Goal: Task Accomplishment & Management: Complete application form

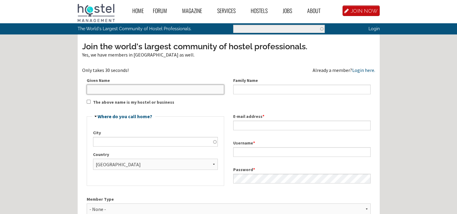
click at [130, 89] on input "Given Name" at bounding box center [156, 90] width 138 height 10
type input "Max"
type input "a"
type input "Arguello"
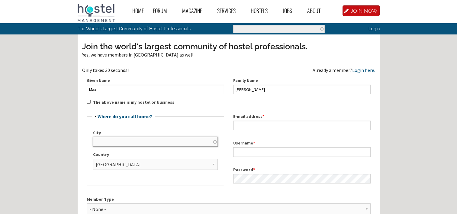
type input "R"
type input "[EMAIL_ADDRESS][DOMAIN_NAME]"
click at [122, 144] on input "R" at bounding box center [155, 142] width 125 height 10
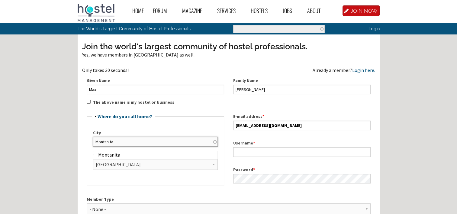
type input "Montanita"
click at [88, 102] on input "The above name is my hostel or business" at bounding box center [89, 102] width 4 height 4
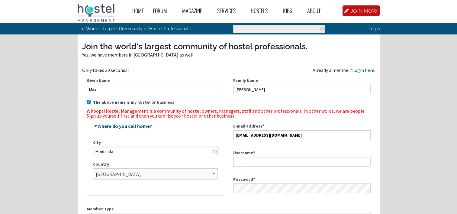
click at [88, 102] on input "The above name is my hostel or business" at bounding box center [89, 102] width 4 height 4
checkbox input "false"
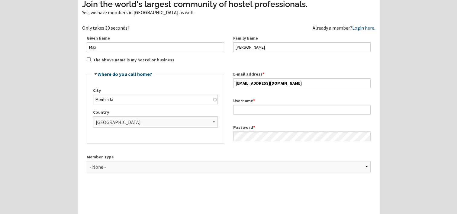
scroll to position [60, 0]
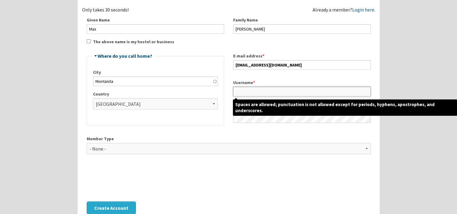
click at [257, 90] on input "Username *" at bounding box center [302, 92] width 138 height 10
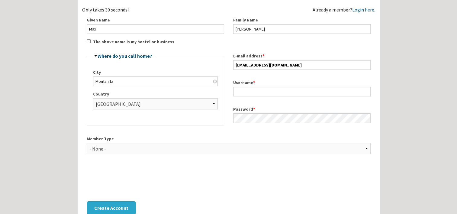
click at [248, 78] on div "Username *" at bounding box center [302, 88] width 147 height 27
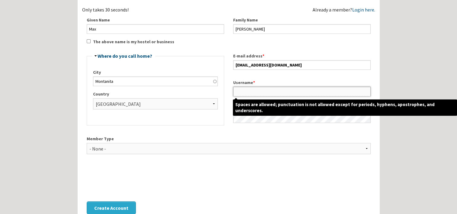
click at [246, 89] on input "Username *" at bounding box center [302, 92] width 138 height 10
click at [246, 91] on input "Username *" at bounding box center [302, 92] width 138 height 10
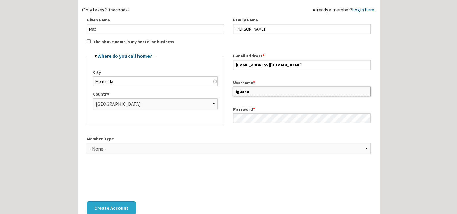
type input "iguana"
click at [152, 120] on fieldset "Hide Where do you call home? City Montanita Country - None - Afghanistan Åland …" at bounding box center [156, 90] width 138 height 72
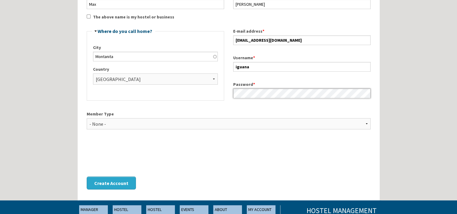
scroll to position [121, 0]
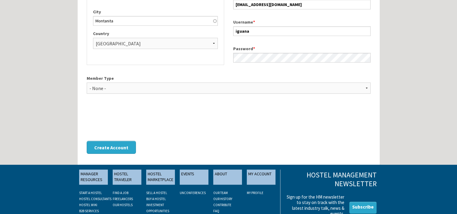
click at [130, 80] on label "Member Type" at bounding box center [229, 78] width 284 height 6
click at [130, 83] on select "- None - Hostel Owner Hostel Manager Hostel Investor Hostel Staff Hostel Volunt…" at bounding box center [229, 88] width 284 height 11
click at [131, 85] on select "- None - Hostel Owner Hostel Manager Hostel Investor Hostel Staff Hostel Volunt…" at bounding box center [229, 88] width 284 height 11
select select "1416"
click at [87, 83] on select "- None - Hostel Owner Hostel Manager Hostel Investor Hostel Staff Hostel Volunt…" at bounding box center [229, 88] width 284 height 11
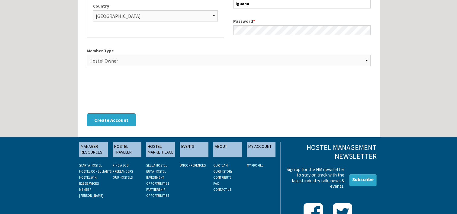
scroll to position [151, 0]
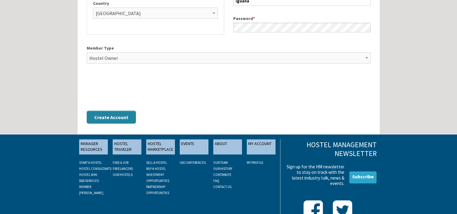
click at [112, 115] on button "Create Account" at bounding box center [111, 117] width 49 height 13
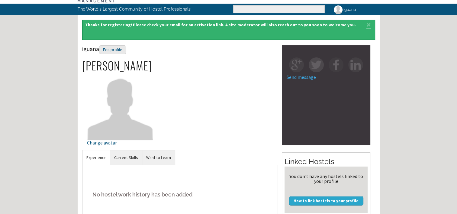
scroll to position [30, 0]
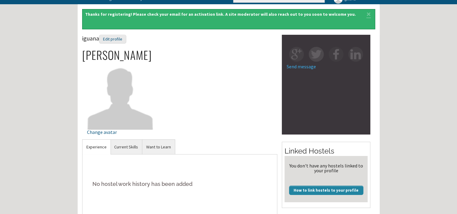
click at [311, 192] on link "How to link hostels to your profile" at bounding box center [326, 190] width 74 height 9
click at [120, 101] on img at bounding box center [120, 96] width 67 height 67
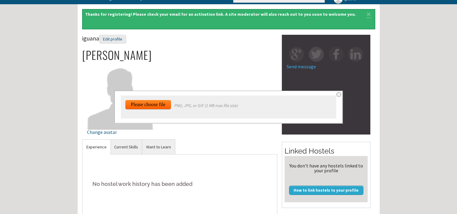
click at [145, 106] on input "file" at bounding box center [151, 184] width 52 height 169
click at [140, 108] on input "file" at bounding box center [151, 184] width 52 height 169
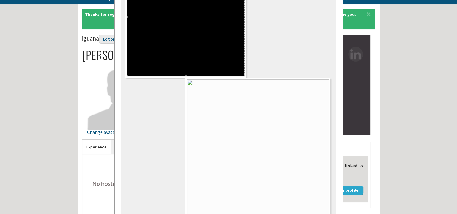
scroll to position [79, 0]
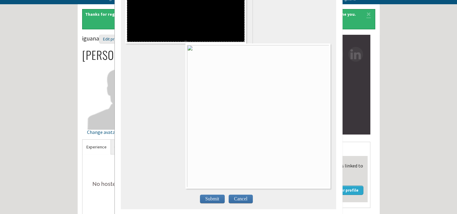
click at [213, 195] on span "Submit" at bounding box center [212, 199] width 25 height 8
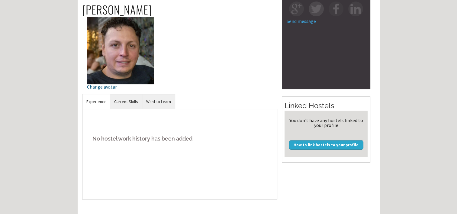
scroll to position [60, 0]
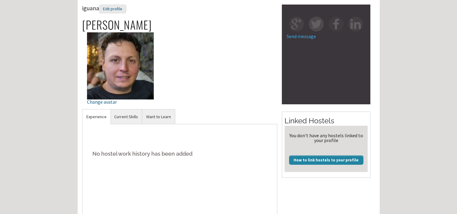
click at [306, 161] on link "How to link hostels to your profile" at bounding box center [326, 159] width 74 height 9
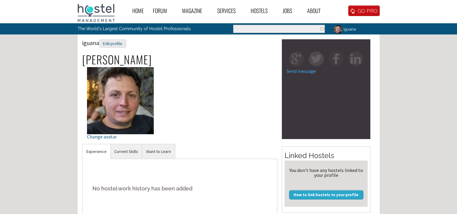
scroll to position [60, 0]
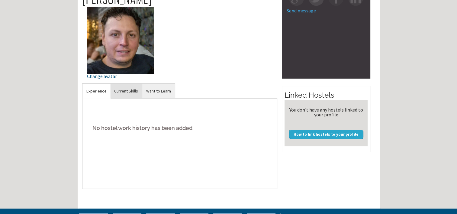
click at [127, 93] on link "Current Skills" at bounding box center [126, 91] width 32 height 15
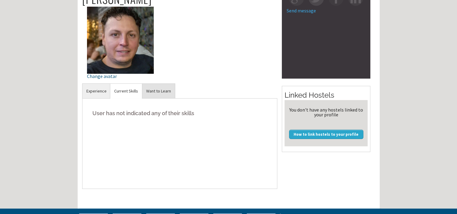
click at [146, 84] on link "Want to Learn" at bounding box center [158, 91] width 33 height 15
click at [131, 116] on h5 "The user has not indicated any hostel skills to learn" at bounding box center [180, 113] width 186 height 18
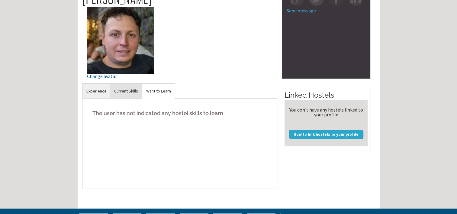
click at [131, 93] on link "Current Skills" at bounding box center [126, 91] width 32 height 15
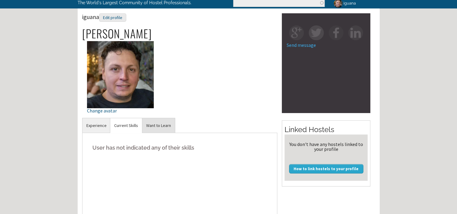
scroll to position [0, 0]
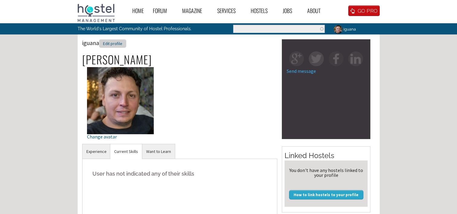
click at [108, 44] on div "Edit profile" at bounding box center [112, 43] width 27 height 9
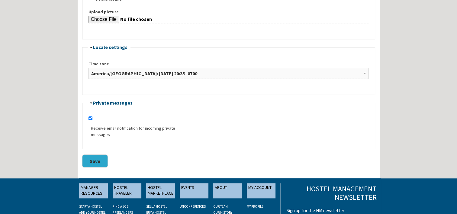
scroll to position [544, 0]
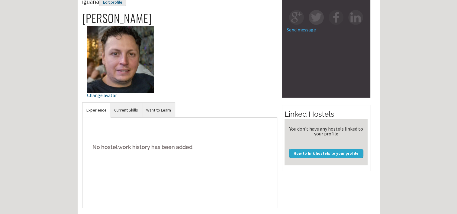
scroll to position [30, 0]
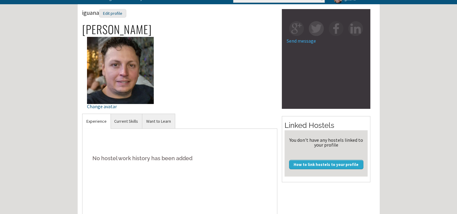
click at [302, 42] on link "Send message" at bounding box center [301, 41] width 29 height 6
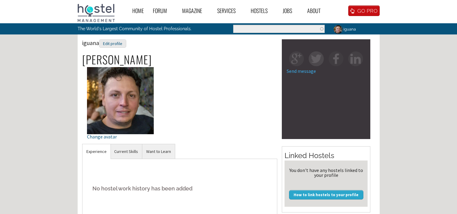
scroll to position [27, 0]
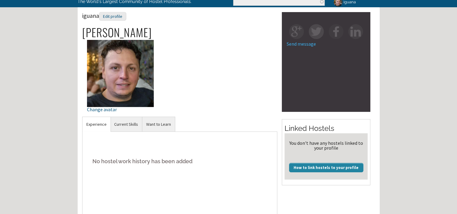
click at [342, 166] on link "How to link hostels to your profile" at bounding box center [326, 167] width 74 height 9
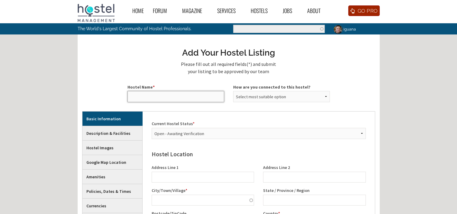
click at [175, 93] on input "Hostel Name *" at bounding box center [176, 96] width 97 height 11
type input "Iguana montanita"
click at [280, 88] on label "How are you connected to this hostel?" at bounding box center [281, 87] width 97 height 6
click at [280, 91] on select "Select most suitable option Owner (Unverified) Manager (Unverified) Owner/Manag…" at bounding box center [281, 96] width 97 height 11
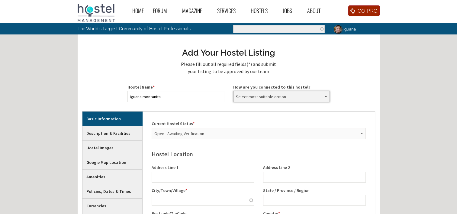
click at [276, 93] on select "Select most suitable option Owner (Unverified) Manager (Unverified) Owner/Manag…" at bounding box center [281, 96] width 97 height 11
click at [277, 96] on select "Select most suitable option Owner (Unverified) Manager (Unverified) Owner/Manag…" at bounding box center [281, 96] width 97 height 11
click at [279, 96] on select "Select most suitable option Owner (Unverified) Manager (Unverified) Owner/Manag…" at bounding box center [281, 96] width 97 height 11
select select "5979"
click at [233, 91] on select "Select most suitable option Owner (Unverified) Manager (Unverified) Owner/Manag…" at bounding box center [281, 96] width 97 height 11
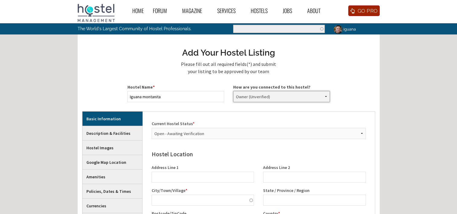
click at [277, 97] on select "Select most suitable option Owner (Unverified) Manager (Unverified) Owner/Manag…" at bounding box center [281, 96] width 97 height 11
click at [233, 91] on select "Select most suitable option Owner (Unverified) Manager (Unverified) Owner/Manag…" at bounding box center [281, 96] width 97 height 11
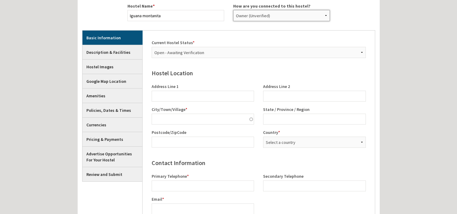
scroll to position [91, 0]
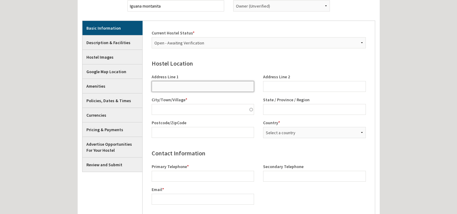
click at [167, 87] on input "Address Line 1" at bounding box center [203, 86] width 103 height 11
type input "Avenida principal del tigrillo"
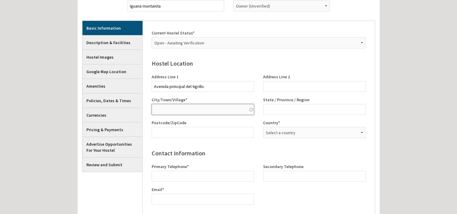
click at [198, 110] on input "City/Town/Village *" at bounding box center [203, 109] width 103 height 11
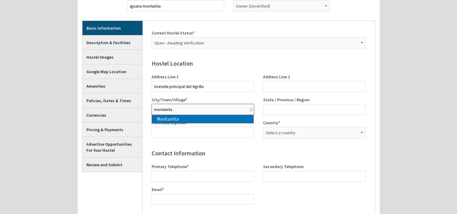
type input "Montanita"
click at [193, 119] on div "Montanita" at bounding box center [205, 119] width 97 height 8
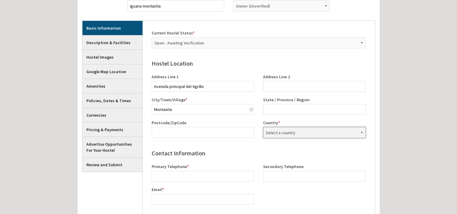
click at [290, 136] on select "Select a country [GEOGRAPHIC_DATA] [GEOGRAPHIC_DATA] [GEOGRAPHIC_DATA] [GEOGRAP…" at bounding box center [314, 132] width 103 height 11
select select "916"
click at [263, 127] on select "Select a country [GEOGRAPHIC_DATA] [GEOGRAPHIC_DATA] [GEOGRAPHIC_DATA] [GEOGRAP…" at bounding box center [314, 132] width 103 height 11
click at [288, 112] on input "State / Province / Region" at bounding box center [314, 109] width 103 height 11
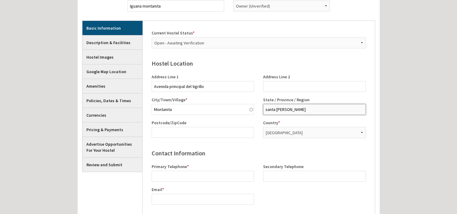
type input "santa [PERSON_NAME]"
click at [195, 155] on h5 "Contact Information" at bounding box center [258, 153] width 223 height 8
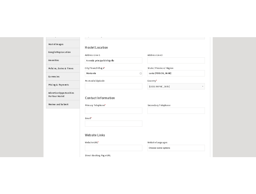
scroll to position [151, 0]
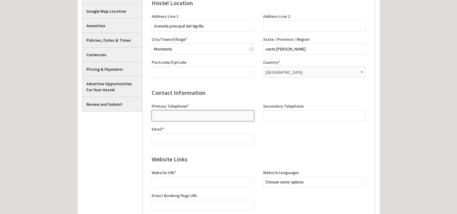
click at [183, 116] on input "Primary Telephone *" at bounding box center [203, 115] width 103 height 11
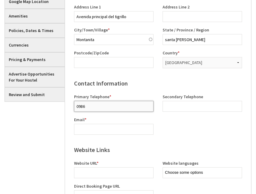
drag, startPoint x: 115, startPoint y: 105, endPoint x: 76, endPoint y: 105, distance: 39.3
click at [76, 105] on input "0986" at bounding box center [114, 106] width 80 height 11
paste input "[PHONE_NUMBER]"
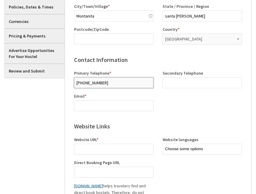
scroll to position [212, 0]
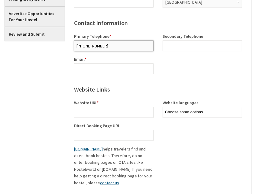
type input "[PHONE_NUMBER]"
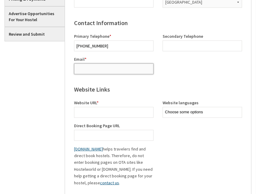
click at [99, 66] on input "Email *" at bounding box center [114, 68] width 80 height 11
type input "[EMAIL_ADDRESS][DOMAIN_NAME]"
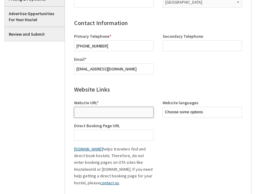
click at [111, 113] on input "Website URL *" at bounding box center [114, 112] width 80 height 11
type input "[DOMAIN_NAME]"
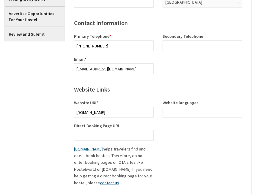
click at [175, 116] on ul at bounding box center [203, 112] width 80 height 11
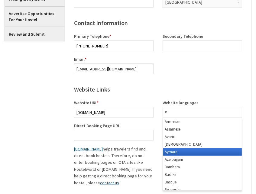
scroll to position [0, 0]
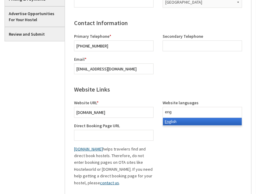
type input "eng"
click at [183, 119] on li "Eng lish" at bounding box center [202, 122] width 79 height 8
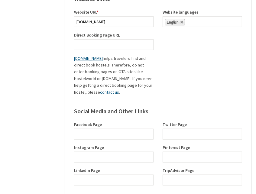
scroll to position [333, 0]
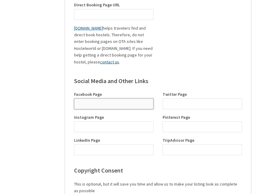
click at [105, 104] on input "Facebook Page" at bounding box center [114, 104] width 80 height 11
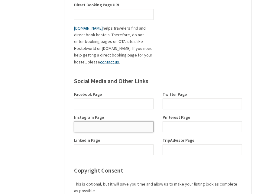
click at [114, 125] on input "Instagram Page" at bounding box center [114, 127] width 80 height 11
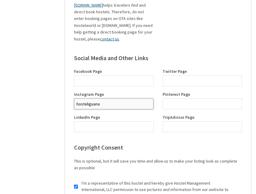
scroll to position [393, 0]
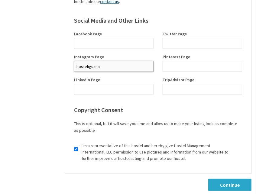
type input "hosteliguana"
drag, startPoint x: 105, startPoint y: 63, endPoint x: 44, endPoint y: 58, distance: 61.0
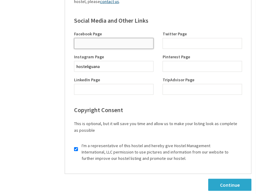
click at [94, 38] on input "Facebook Page" at bounding box center [114, 43] width 80 height 11
paste input "hosteliguana"
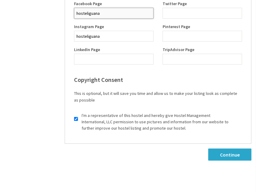
scroll to position [484, 0]
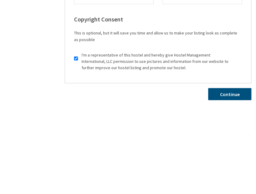
type input "hosteliguana"
click at [224, 96] on link "Continue" at bounding box center [229, 94] width 43 height 12
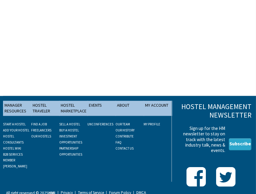
scroll to position [102, 0]
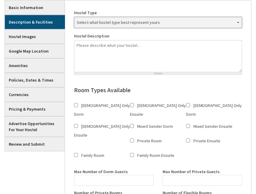
click at [138, 20] on select "Select what hostel type best represent yours - Backpacker Base Camp Beach Bicyc…" at bounding box center [158, 22] width 168 height 11
select select "1115"
click at [74, 17] on select "Select what hostel type best represent yours - Backpacker Base Camp Beach Bicyc…" at bounding box center [158, 22] width 168 height 11
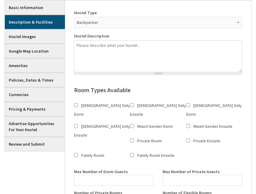
click at [76, 104] on input "[DEMOGRAPHIC_DATA] Only Dorm" at bounding box center [76, 105] width 4 height 11
checkbox input "true"
click at [132, 106] on input "[DEMOGRAPHIC_DATA] Only Ensuite" at bounding box center [132, 105] width 4 height 11
checkbox input "true"
click at [189, 105] on input "[DEMOGRAPHIC_DATA] Only Dorm" at bounding box center [188, 105] width 4 height 11
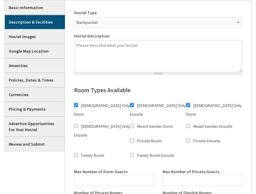
click at [189, 105] on input "[DEMOGRAPHIC_DATA] Only Dorm" at bounding box center [188, 105] width 4 height 11
checkbox input "false"
click at [190, 121] on input "Mixed Gender Ensuite" at bounding box center [188, 126] width 4 height 11
checkbox input "true"
click at [133, 121] on input "Mixed Gender Dorm" at bounding box center [132, 126] width 4 height 11
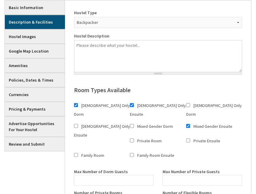
checkbox input "true"
click at [130, 135] on input "Private Room" at bounding box center [132, 140] width 4 height 11
checkbox input "true"
click at [186, 136] on div "Private Ensuite" at bounding box center [214, 141] width 56 height 11
click at [186, 135] on input "Private Ensuite" at bounding box center [188, 140] width 4 height 11
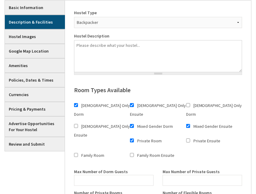
checkbox input "true"
drag, startPoint x: 193, startPoint y: 128, endPoint x: 189, endPoint y: 135, distance: 7.6
click at [130, 150] on div "Family Room" at bounding box center [102, 155] width 56 height 11
click at [78, 150] on input "Family Room" at bounding box center [76, 155] width 4 height 11
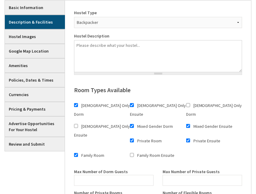
checkbox input "false"
click at [137, 153] on label "Family Room Ensuite" at bounding box center [155, 155] width 37 height 5
click at [130, 150] on input "Family Room Ensuite" at bounding box center [132, 155] width 4 height 11
checkbox input "true"
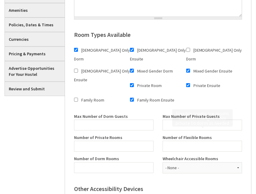
scroll to position [162, 0]
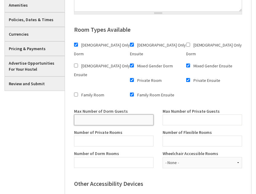
click at [106, 115] on input "Max Number of Dorm Guests" at bounding box center [114, 120] width 80 height 11
type input "15"
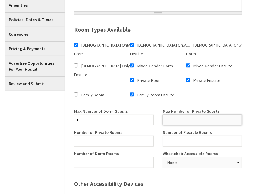
click at [173, 115] on input "Max Number of Private Guests" at bounding box center [203, 120] width 80 height 11
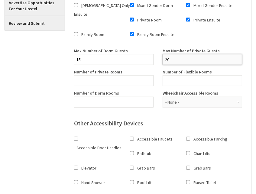
type input "20"
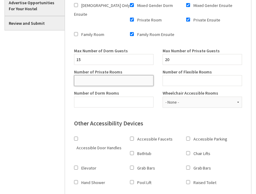
click at [105, 75] on input "Number of Private Rooms" at bounding box center [114, 80] width 80 height 11
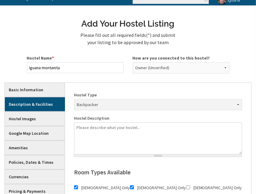
scroll to position [60, 0]
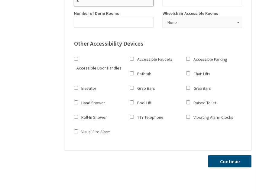
type input "4"
click at [226, 155] on link "Continue" at bounding box center [229, 161] width 43 height 12
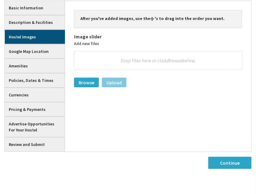
scroll to position [0, 0]
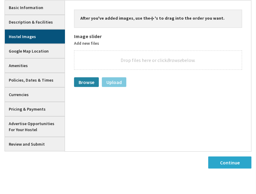
click at [91, 81] on span "Browse" at bounding box center [87, 82] width 16 height 6
type input "C:\fakepath\1.fw.png"
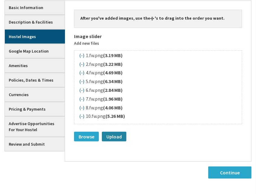
click at [123, 136] on link "Upload" at bounding box center [114, 137] width 24 height 10
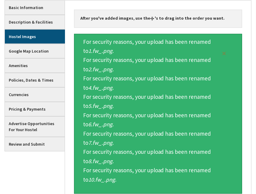
scroll to position [102, 0]
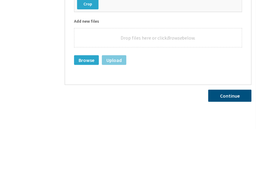
click at [235, 90] on link "Continue" at bounding box center [229, 96] width 43 height 12
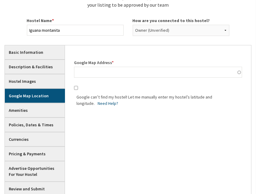
scroll to position [11, 0]
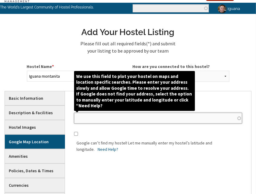
click at [220, 119] on input "Google Map Address *" at bounding box center [158, 118] width 168 height 11
click at [85, 116] on input "Google Map Address *" at bounding box center [158, 118] width 168 height 11
type input "iguana backpackers"
click button "Remove" at bounding box center [0, 0] width 0 height 0
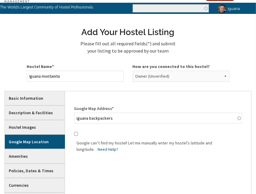
click at [75, 133] on input "Google can’t find my hostel! Let me manually enter my hostel’s latitude and lon…" at bounding box center [76, 133] width 4 height 11
checkbox input "true"
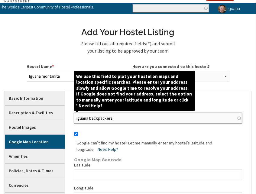
click at [94, 115] on input "iguana backpackers" at bounding box center [158, 118] width 168 height 11
click at [116, 118] on input "iguana backpackers" at bounding box center [158, 118] width 168 height 11
drag, startPoint x: 126, startPoint y: 120, endPoint x: 70, endPoint y: 117, distance: 56.0
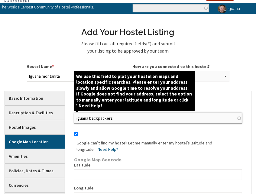
click at [70, 117] on div "Google Map Address * iguana backpackers Google can’t find my hostel! Let me man…" at bounding box center [158, 166] width 187 height 151
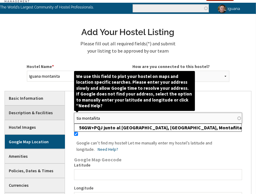
drag, startPoint x: 104, startPoint y: 118, endPoint x: 50, endPoint y: 110, distance: 55.1
click at [50, 110] on div "Basic Information Current Hostel Status * Select the Status of your hostel Open…" at bounding box center [128, 166] width 247 height 151
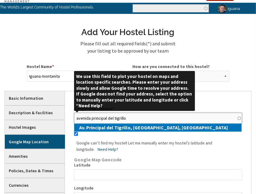
type input "Av. Principal del Tigrillo, [GEOGRAPHIC_DATA], [GEOGRAPHIC_DATA]"
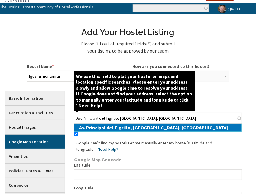
click at [129, 130] on div "Av. Principal del Tigrillo, [GEOGRAPHIC_DATA], [GEOGRAPHIC_DATA]" at bounding box center [160, 128] width 162 height 8
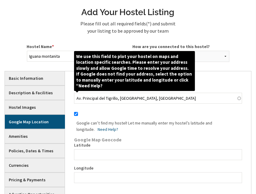
scroll to position [71, 0]
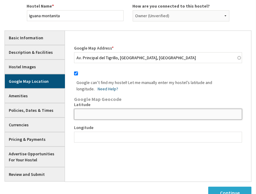
click at [82, 113] on input "Latitude" at bounding box center [158, 114] width 168 height 11
click at [86, 116] on input "Latitude" at bounding box center [158, 114] width 168 height 11
paste input "-1.8245284"
type input "-1.8245284"
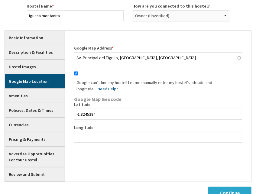
drag, startPoint x: 82, startPoint y: 149, endPoint x: 79, endPoint y: 135, distance: 14.5
click at [81, 149] on div "Google Map Address * Av. Principal del Tigrillo, [GEOGRAPHIC_DATA], [GEOGRAPHIC…" at bounding box center [158, 106] width 187 height 151
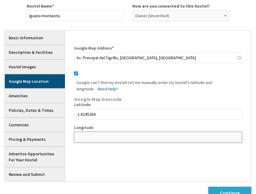
click at [79, 133] on input "Longitude" at bounding box center [158, 137] width 168 height 11
paste input "-80.7549445"
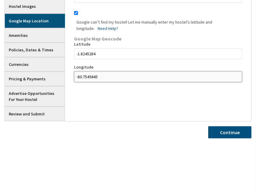
type input "-80.7549445"
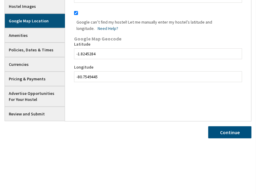
click at [223, 136] on link "Continue" at bounding box center [229, 132] width 43 height 12
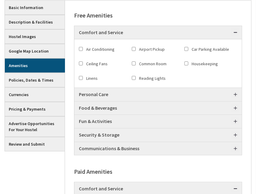
click at [83, 49] on div "Air Conditioning" at bounding box center [105, 49] width 53 height 11
click at [78, 47] on div "Comfort and Service Air Conditioning Airport Pickup Car Parking Available Ceili…" at bounding box center [157, 63] width 167 height 48
click at [80, 48] on input "Air Conditioning" at bounding box center [81, 49] width 4 height 11
checkbox input "true"
click at [81, 63] on input "Ceiling Fans" at bounding box center [81, 63] width 4 height 11
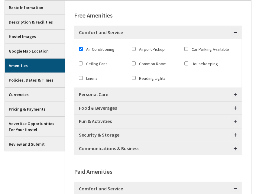
checkbox input "true"
click at [134, 63] on input "Common Room" at bounding box center [134, 63] width 4 height 11
checkbox input "true"
click at [187, 63] on input "Housekeeping" at bounding box center [186, 63] width 4 height 11
checkbox input "true"
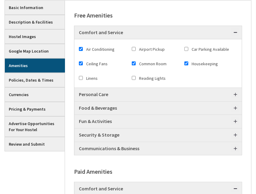
click at [80, 78] on input "Linens" at bounding box center [81, 78] width 4 height 11
checkbox input "true"
click at [134, 78] on input "Reading Lights" at bounding box center [134, 78] width 4 height 11
checkbox input "true"
click at [220, 93] on link "Personal Care" at bounding box center [157, 94] width 167 height 13
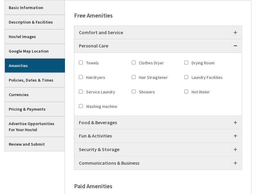
click at [82, 90] on input "Service Laundry" at bounding box center [81, 91] width 4 height 11
checkbox input "true"
drag, startPoint x: 131, startPoint y: 90, endPoint x: 134, endPoint y: 91, distance: 3.7
click at [131, 58] on div "Towels Clothes Dryer Drying Room Hairdryers Hair Straigtener Laundry Facilities…" at bounding box center [158, 58] width 158 height 0
click at [135, 91] on input "Showers" at bounding box center [134, 91] width 4 height 11
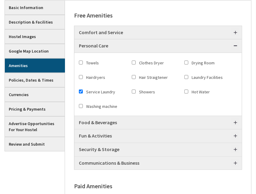
checkbox input "true"
click at [183, 91] on div "Showers" at bounding box center [158, 92] width 53 height 11
drag, startPoint x: 185, startPoint y: 91, endPoint x: 175, endPoint y: 99, distance: 13.3
click at [186, 91] on input "Hot Water" at bounding box center [186, 91] width 4 height 11
checkbox input "true"
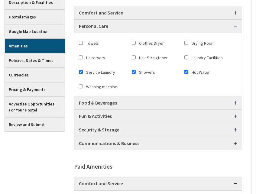
scroll to position [131, 0]
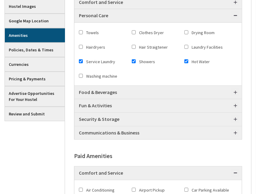
click at [96, 92] on link "Food & Beverages" at bounding box center [157, 92] width 167 height 13
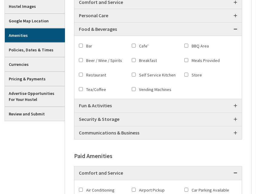
click at [81, 46] on input "Bar" at bounding box center [81, 45] width 4 height 11
checkbox input "true"
click at [137, 46] on div "Cafe'" at bounding box center [158, 46] width 53 height 11
click at [133, 45] on input "Cafe'" at bounding box center [134, 45] width 4 height 11
checkbox input "true"
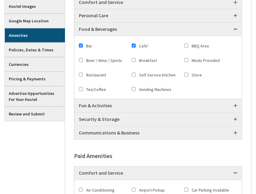
click at [133, 59] on input "Breakfast" at bounding box center [134, 60] width 4 height 11
checkbox input "true"
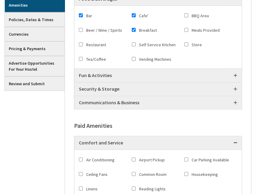
click at [135, 44] on input "Self Service Kitchen" at bounding box center [134, 44] width 4 height 11
checkbox input "true"
click at [98, 76] on link "Fun & Activities" at bounding box center [157, 75] width 167 height 13
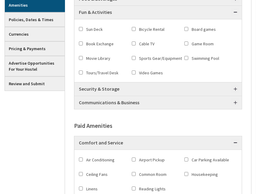
click at [186, 29] on input "Board games" at bounding box center [186, 29] width 4 height 11
checkbox input "true"
click at [134, 44] on input "Cable TV" at bounding box center [134, 43] width 4 height 11
checkbox input "true"
click at [186, 45] on input "Game Room" at bounding box center [186, 43] width 4 height 11
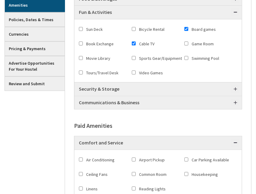
checkbox input "true"
click at [187, 56] on input "Swimming Pool" at bounding box center [186, 58] width 4 height 11
checkbox input "true"
click at [81, 72] on input "Tours/Travel Desk" at bounding box center [81, 72] width 4 height 11
checkbox input "true"
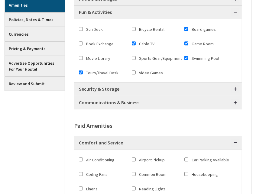
click at [134, 89] on link "Security & Storage" at bounding box center [157, 89] width 167 height 13
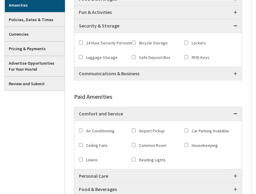
click at [108, 15] on link "Fun & Activities" at bounding box center [157, 12] width 167 height 13
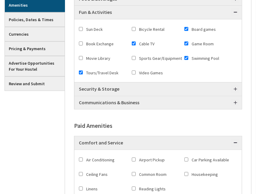
click at [134, 71] on input "Video Games" at bounding box center [134, 72] width 4 height 11
checkbox input "true"
click at [118, 87] on link "Security & Storage" at bounding box center [157, 89] width 167 height 13
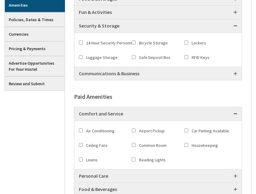
click at [82, 57] on input "Luggage Storage" at bounding box center [81, 57] width 4 height 11
checkbox input "true"
click at [185, 41] on input "Lockers" at bounding box center [186, 42] width 4 height 11
checkbox input "true"
click at [134, 57] on input "Safe Deposit Box" at bounding box center [134, 57] width 4 height 11
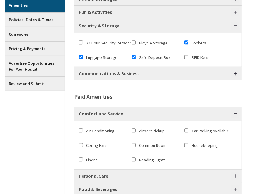
click at [134, 57] on input "Safe Deposit Box" at bounding box center [134, 57] width 4 height 11
checkbox input "false"
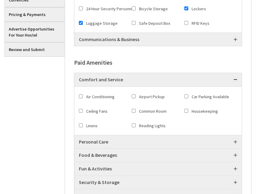
scroll to position [222, 0]
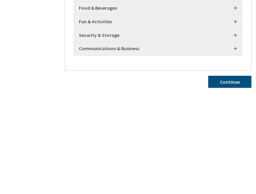
click at [228, 84] on link "Continue" at bounding box center [229, 82] width 43 height 12
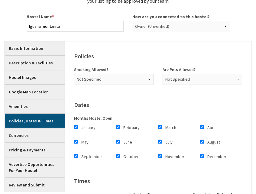
scroll to position [71, 0]
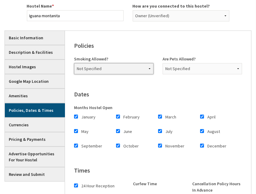
click at [143, 68] on select "- None - Not Specified No Yes Designated Areas Only Designated Outside Areas On…" at bounding box center [114, 68] width 80 height 11
select select "463"
click at [74, 63] on select "- None - Not Specified No Yes Designated Areas Only Designated Outside Areas On…" at bounding box center [114, 68] width 80 height 11
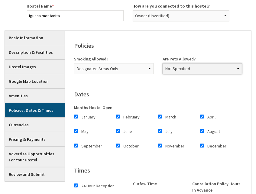
click at [186, 68] on select "- None - Not Specified No Yes Yes, additional fee required Yes, deposit required" at bounding box center [203, 68] width 80 height 11
select select "1664"
click at [163, 63] on select "- None - Not Specified No Yes Yes, additional fee required Yes, deposit required" at bounding box center [203, 68] width 80 height 11
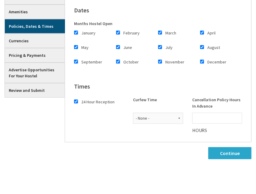
scroll to position [162, 0]
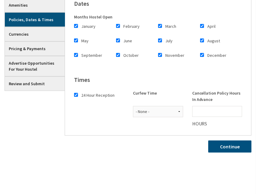
click at [219, 145] on link "Continue" at bounding box center [229, 147] width 43 height 12
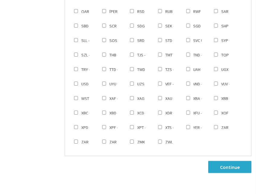
scroll to position [373, 0]
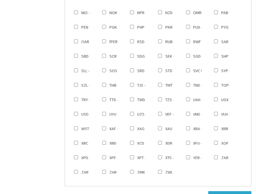
click at [76, 113] on input "USD - US Dollar" at bounding box center [76, 114] width 4 height 11
checkbox input "true"
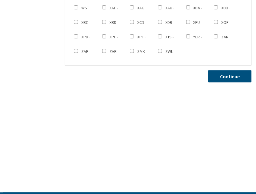
click at [232, 72] on link "Continue" at bounding box center [229, 76] width 43 height 12
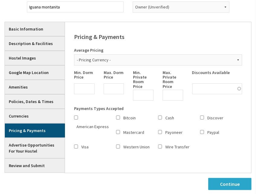
scroll to position [71, 0]
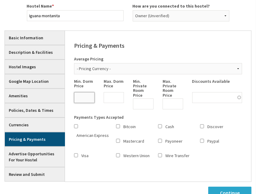
click at [76, 102] on input "Min. Dorm Price" at bounding box center [84, 97] width 21 height 11
type input "5"
click at [152, 99] on input "Min. Private Room Price" at bounding box center [143, 104] width 21 height 11
type input "10"
click at [191, 104] on div "Discounts Available" at bounding box center [217, 93] width 59 height 29
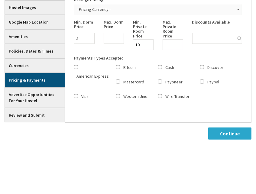
scroll to position [131, 0]
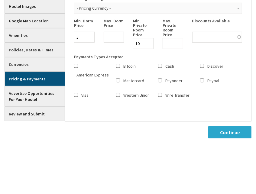
click at [161, 64] on input "Cash" at bounding box center [160, 65] width 4 height 11
checkbox input "true"
click at [203, 80] on input "Paypal" at bounding box center [202, 80] width 4 height 11
checkbox input "true"
click at [74, 95] on input "Visa" at bounding box center [76, 94] width 4 height 11
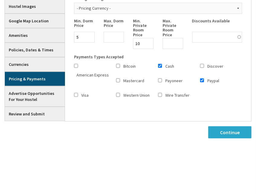
checkbox input "true"
click at [118, 94] on input "Western Union" at bounding box center [118, 94] width 4 height 11
checkbox input "true"
click at [120, 81] on div "Mastercard" at bounding box center [137, 81] width 42 height 11
click at [119, 81] on input "Mastercard" at bounding box center [118, 80] width 4 height 11
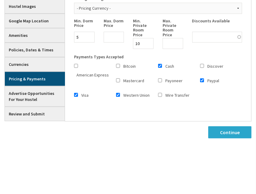
checkbox input "true"
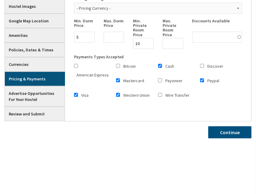
click at [218, 133] on link "Continue" at bounding box center [229, 132] width 43 height 12
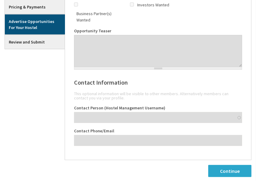
scroll to position [222, 0]
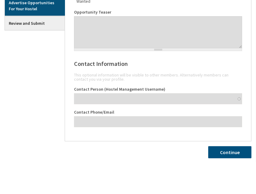
click at [222, 146] on link "Continue" at bounding box center [229, 152] width 43 height 12
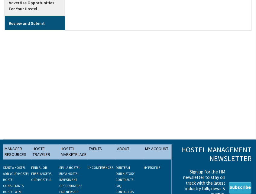
scroll to position [101, 0]
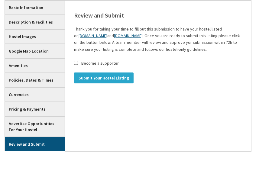
click at [76, 62] on input "Become a supporter" at bounding box center [76, 62] width 4 height 11
checkbox input "false"
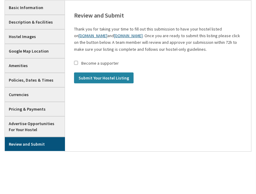
click at [94, 78] on input "Submit Your Hostel Listing" at bounding box center [104, 78] width 60 height 11
